Goal: Communication & Community: Answer question/provide support

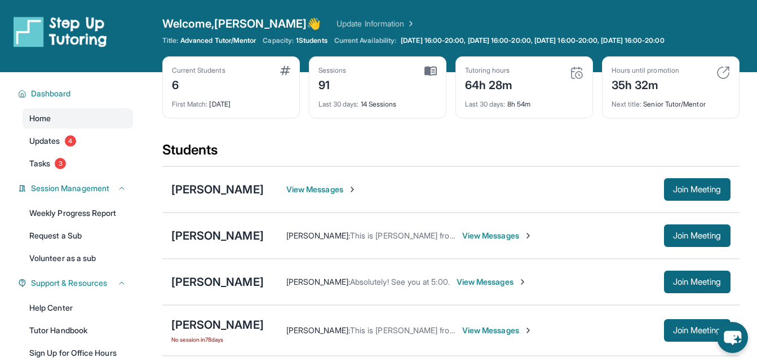
click at [287, 190] on span "View Messages" at bounding box center [322, 189] width 71 height 11
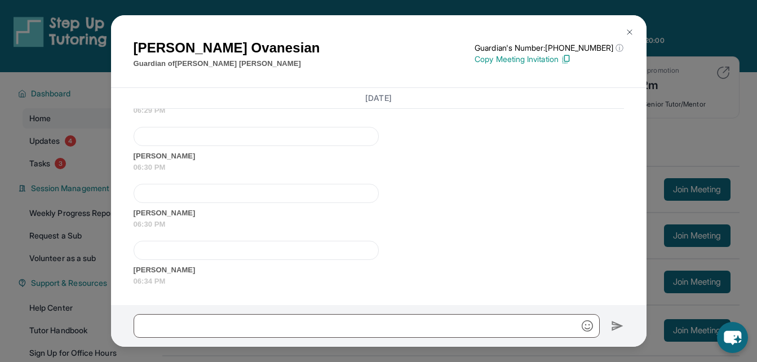
scroll to position [2687, 0]
click at [486, 109] on span "Raisa Ovanesian" at bounding box center [379, 103] width 491 height 11
click at [628, 33] on img at bounding box center [630, 32] width 9 height 9
